Goal: Share content: Share content

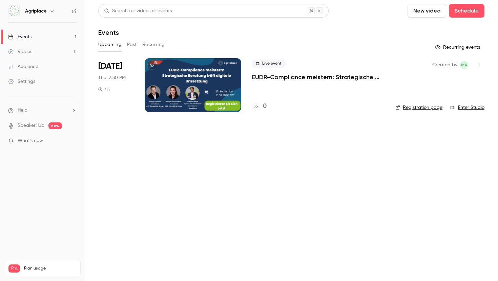
click at [133, 43] on button "Past" at bounding box center [132, 44] width 10 height 11
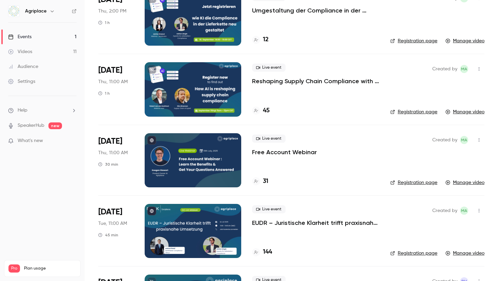
scroll to position [17, 0]
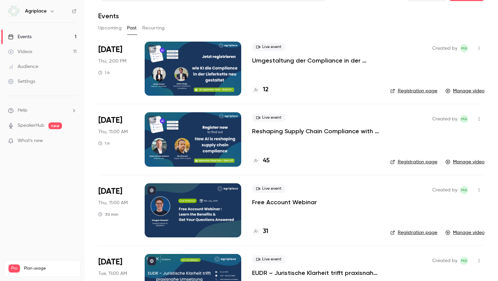
click at [454, 90] on link "Manage video" at bounding box center [464, 91] width 39 height 7
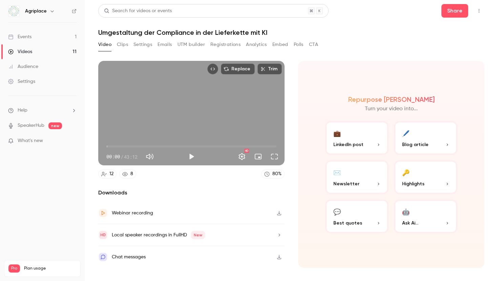
click at [218, 42] on button "Registrations" at bounding box center [225, 44] width 30 height 11
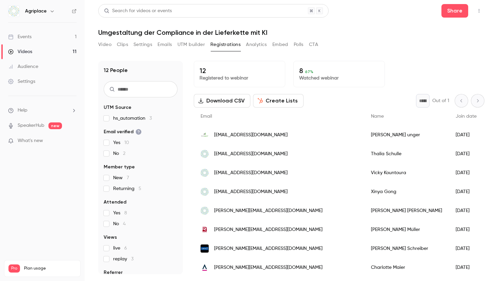
click at [110, 45] on button "Video" at bounding box center [104, 44] width 13 height 11
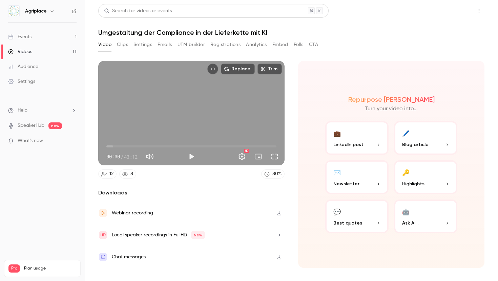
click at [456, 11] on button "Share" at bounding box center [454, 11] width 27 height 14
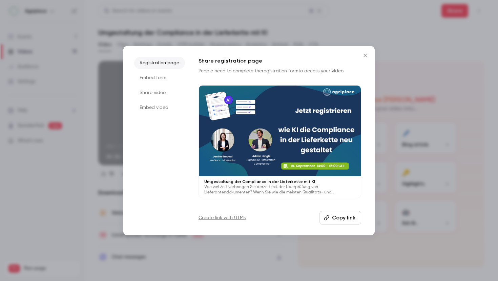
click at [334, 218] on button "Copy link" at bounding box center [340, 218] width 42 height 14
click at [332, 216] on button "Copy link" at bounding box center [340, 218] width 42 height 14
